Goal: Check status: Check status

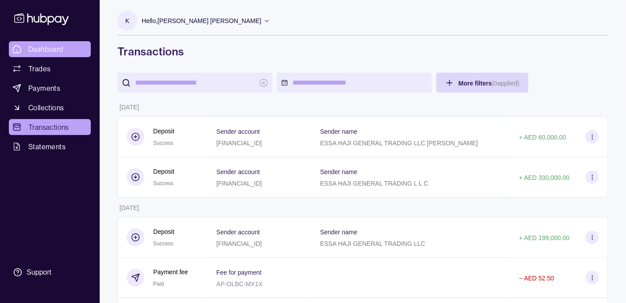
click at [54, 52] on span "Dashboard" at bounding box center [45, 49] width 35 height 11
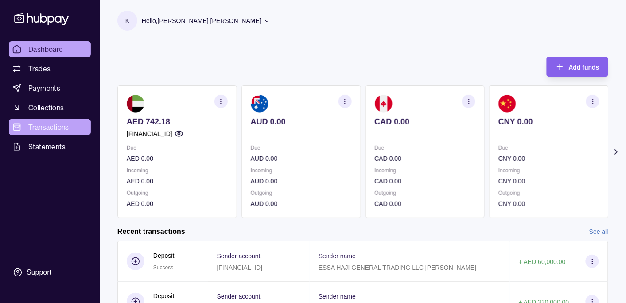
click at [51, 125] on span "Transactions" at bounding box center [48, 127] width 41 height 11
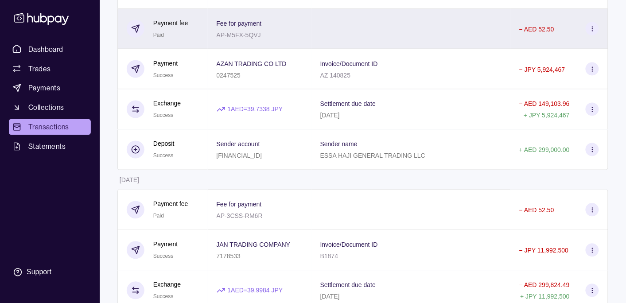
scroll to position [373, 0]
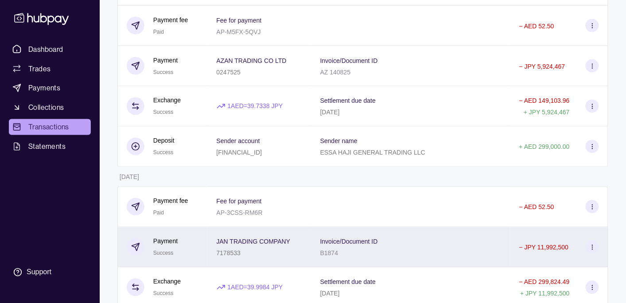
click at [301, 254] on div "JAN TRADING COMPANY 7178533" at bounding box center [259, 247] width 86 height 22
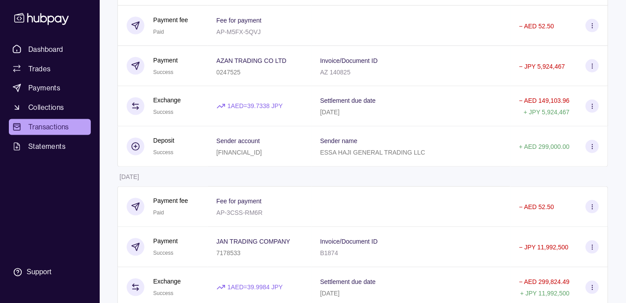
click at [225, 175] on html "Dashboard Trades Payments Collections Transactions Statements Support K Hello, …" at bounding box center [313, 127] width 626 height 1000
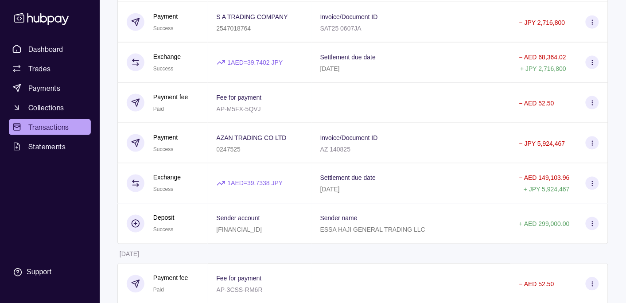
scroll to position [279, 0]
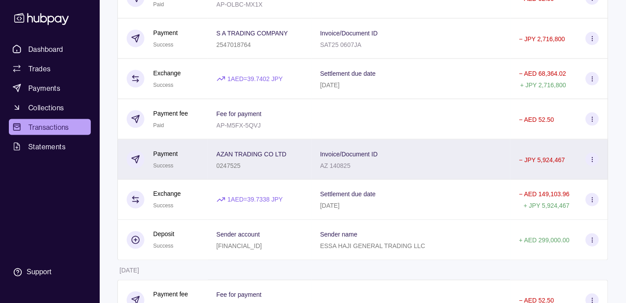
click at [302, 159] on div "AZAN TRADING CO LTD 0247525" at bounding box center [259, 159] width 86 height 22
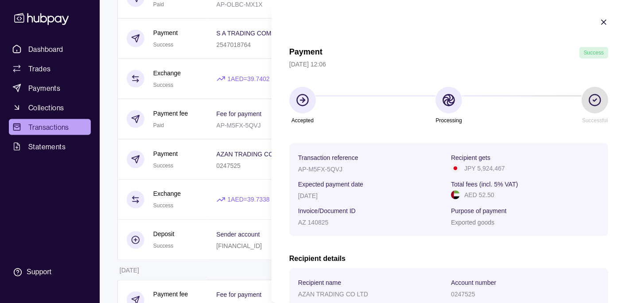
click at [245, 175] on html "Dashboard Trades Payments Collections Transactions Statements Support K Hello, …" at bounding box center [313, 221] width 626 height 1000
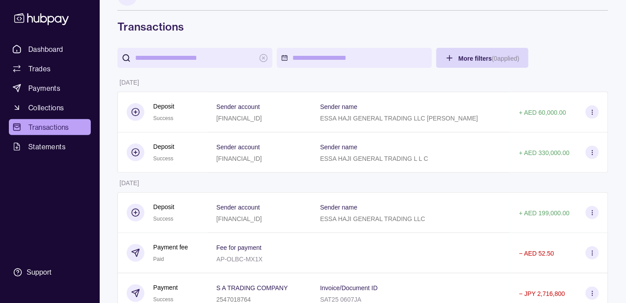
scroll to position [0, 0]
